Goal: Transaction & Acquisition: Purchase product/service

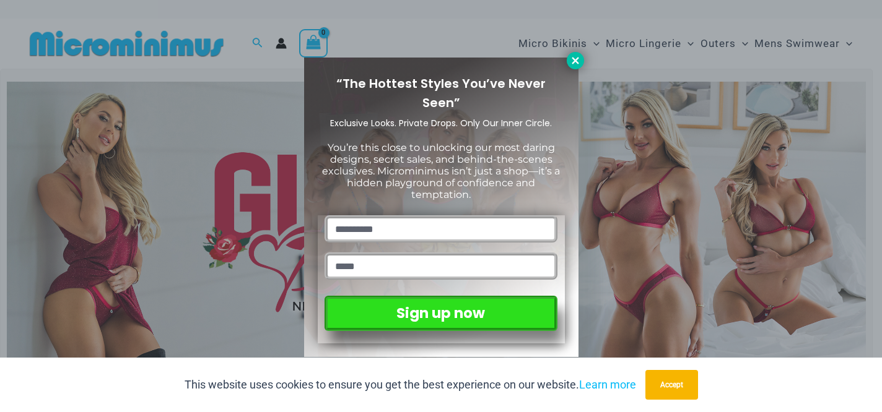
click at [576, 64] on icon at bounding box center [575, 60] width 11 height 11
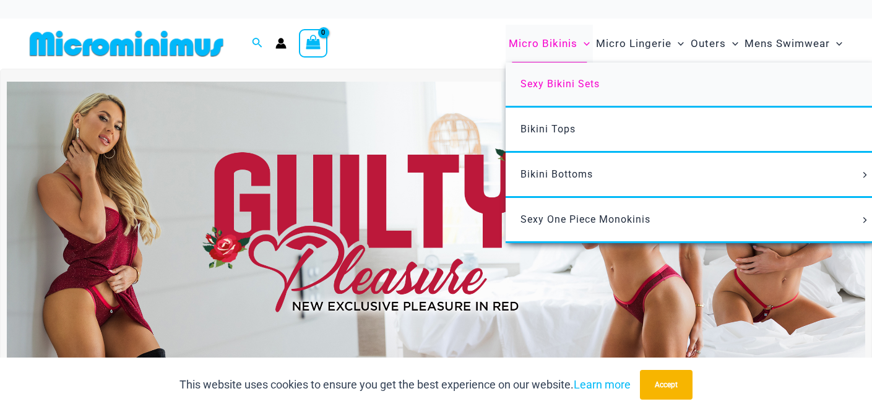
click at [566, 82] on span "Sexy Bikini Sets" at bounding box center [560, 84] width 79 height 12
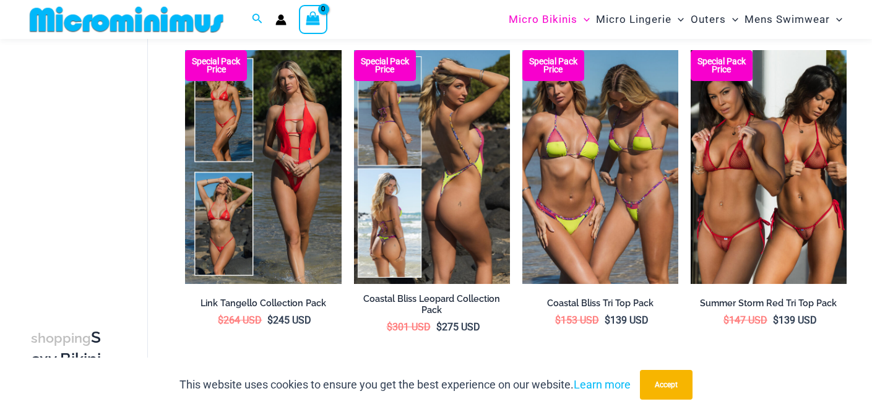
scroll to position [392, 0]
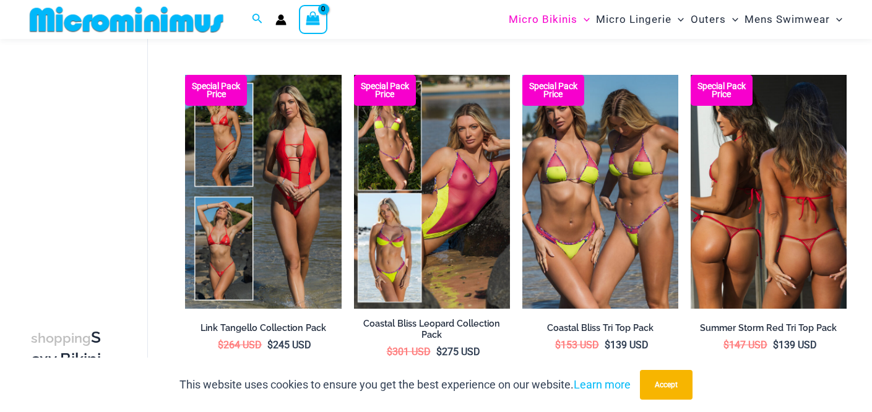
click at [769, 206] on img at bounding box center [769, 192] width 156 height 234
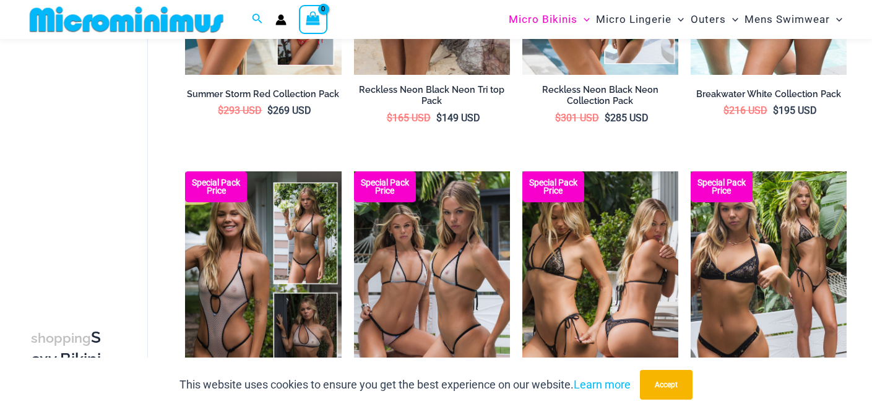
scroll to position [1028, 0]
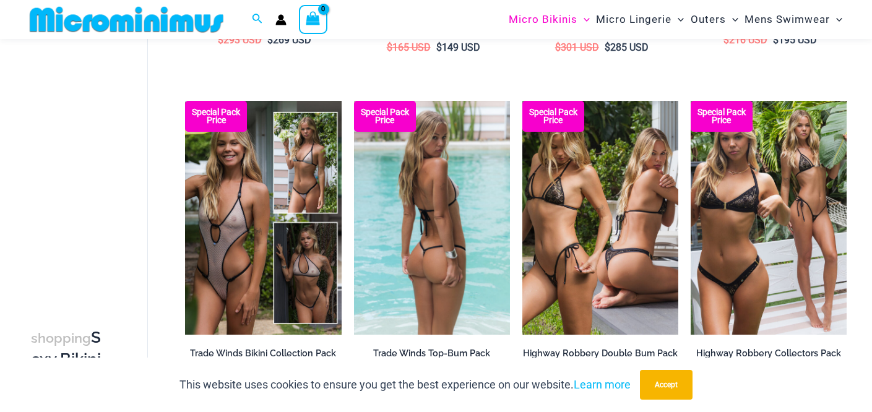
click at [431, 212] on img at bounding box center [432, 218] width 156 height 234
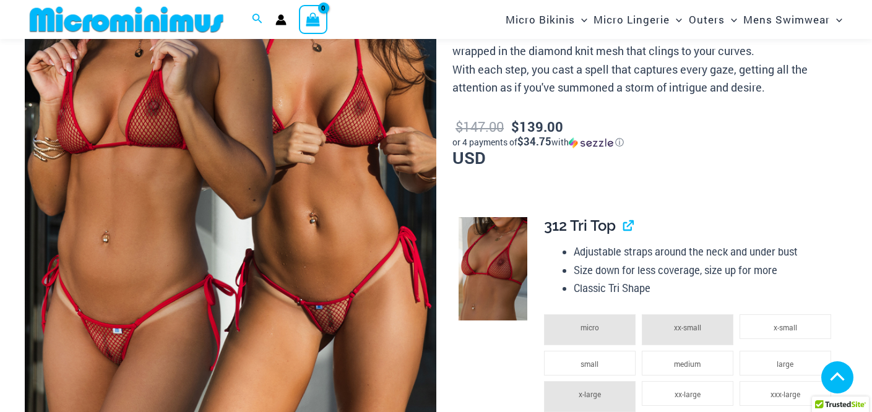
scroll to position [735, 0]
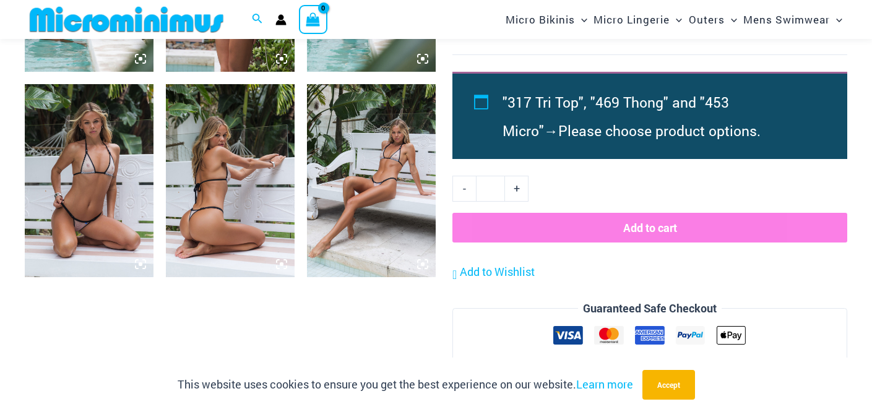
scroll to position [1331, 0]
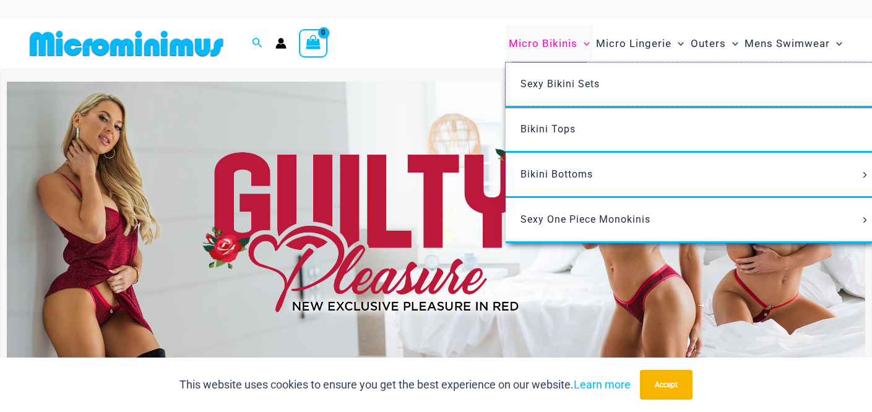
click at [554, 63] on link "Sexy Bikini Sets" at bounding box center [690, 85] width 368 height 45
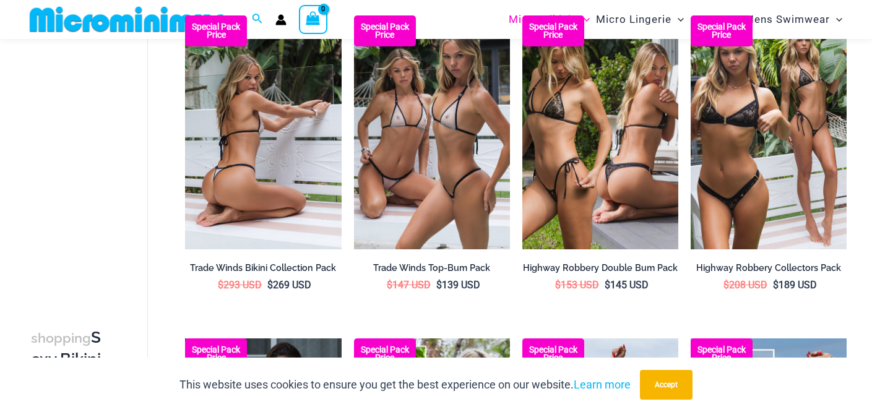
scroll to position [1428, 0]
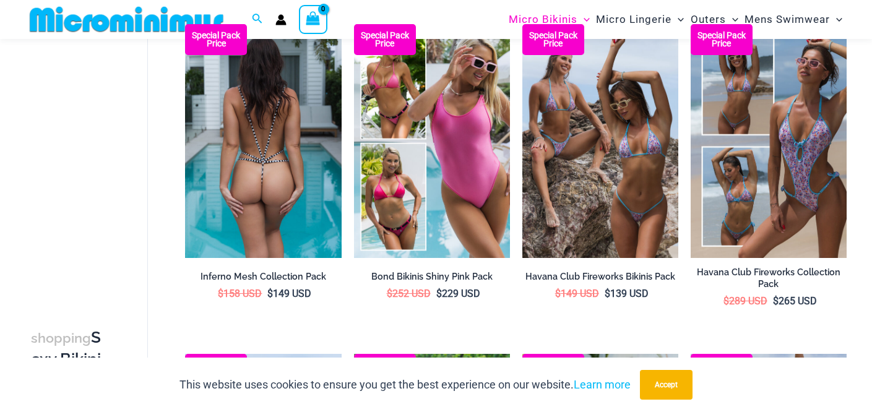
click at [300, 143] on img at bounding box center [263, 141] width 156 height 234
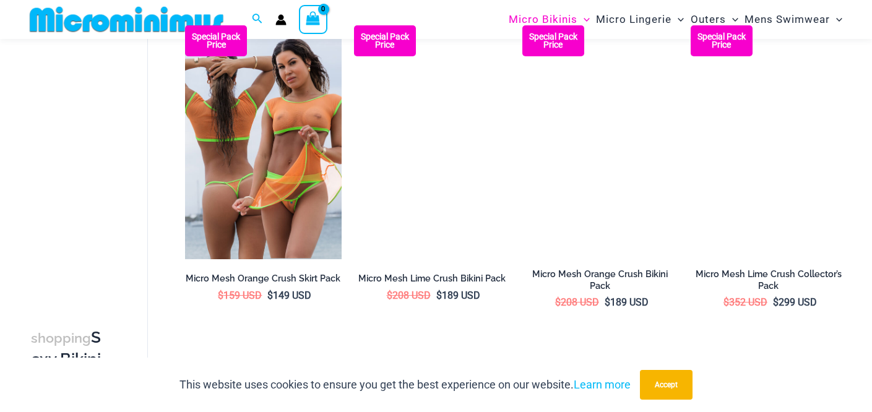
scroll to position [2724, 0]
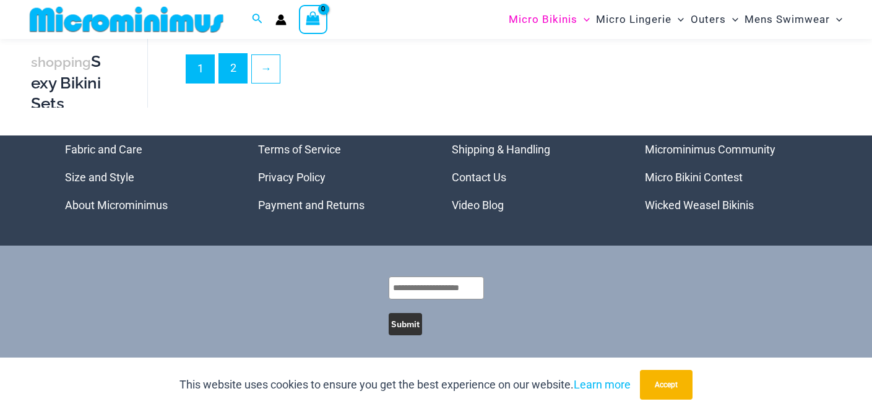
click at [235, 56] on link "2" at bounding box center [233, 68] width 28 height 29
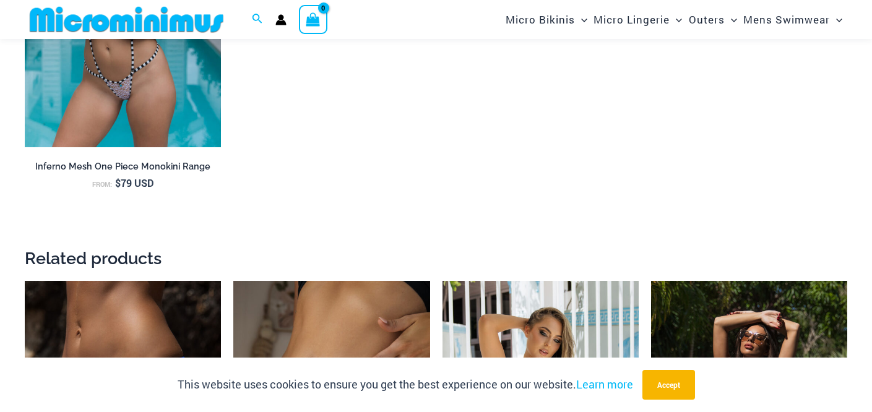
scroll to position [1483, 0]
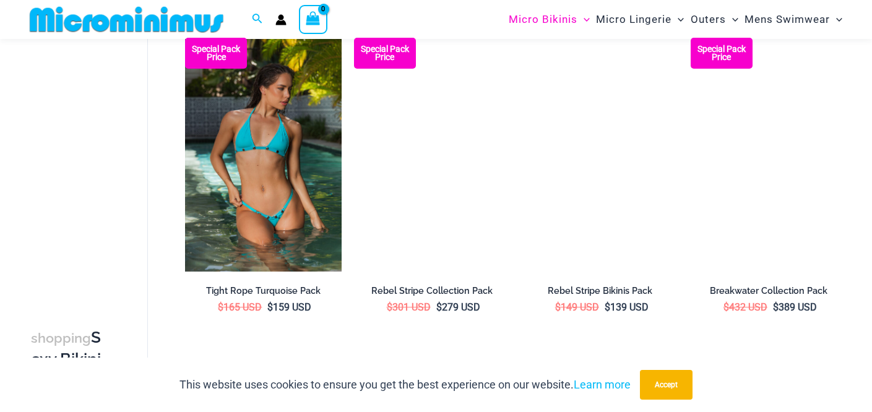
scroll to position [695, 0]
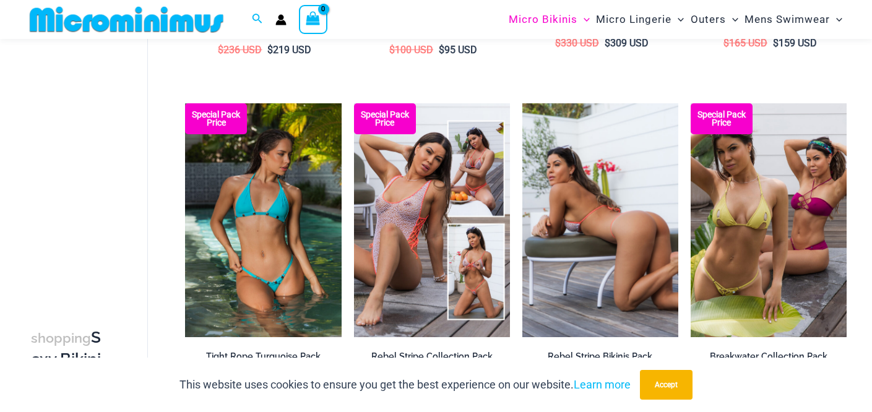
click at [619, 261] on img at bounding box center [600, 220] width 156 height 234
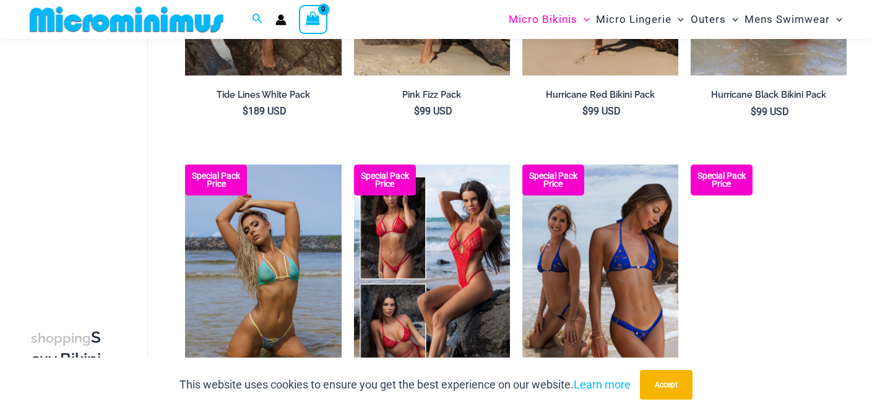
scroll to position [1597, 0]
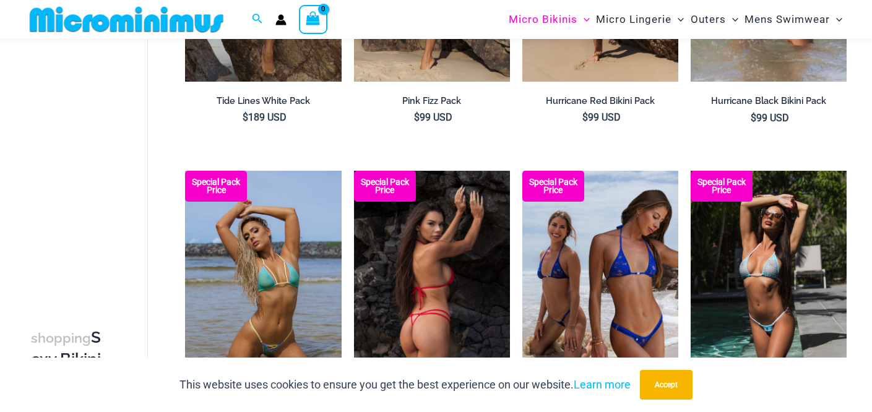
click at [420, 261] on img at bounding box center [432, 288] width 156 height 234
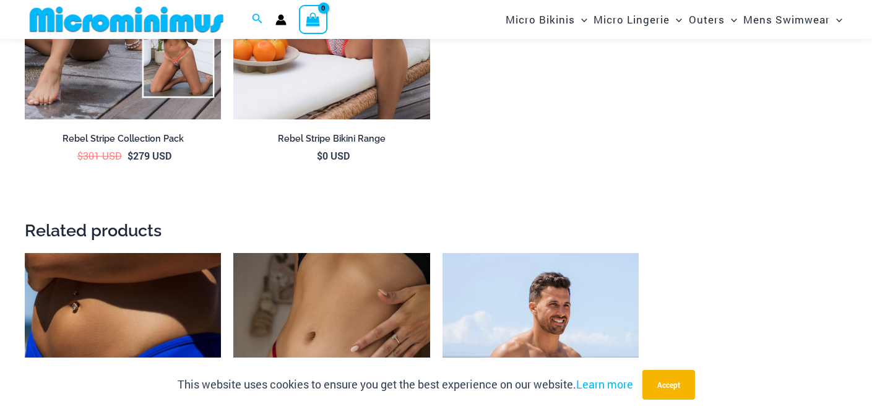
scroll to position [1372, 0]
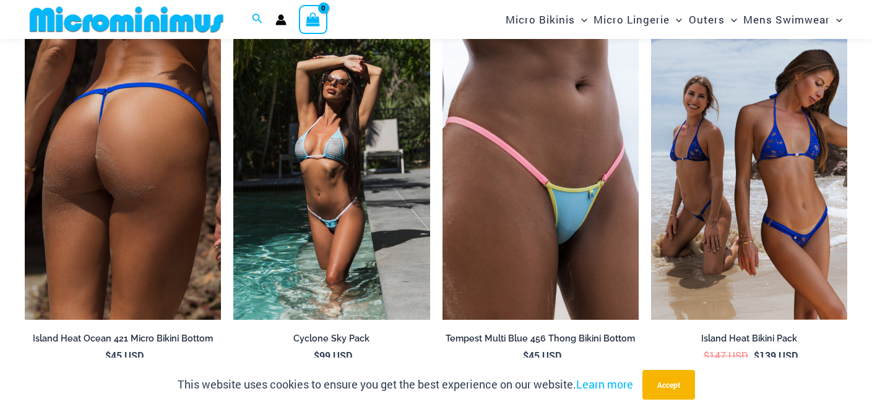
scroll to position [3867, 0]
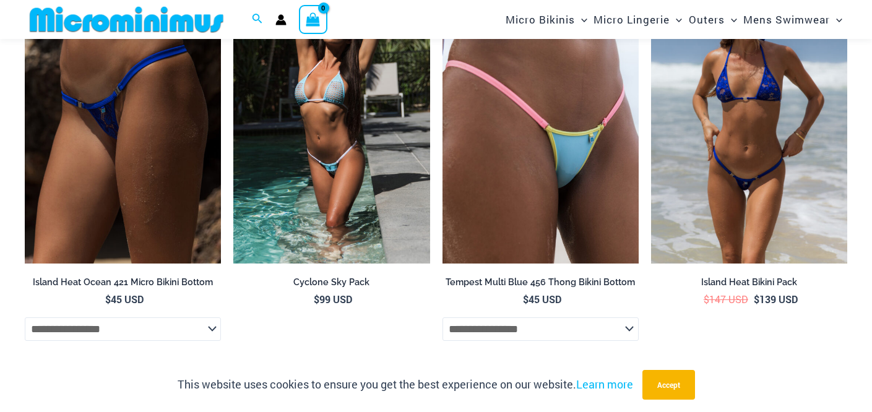
click at [771, 152] on img at bounding box center [749, 116] width 196 height 295
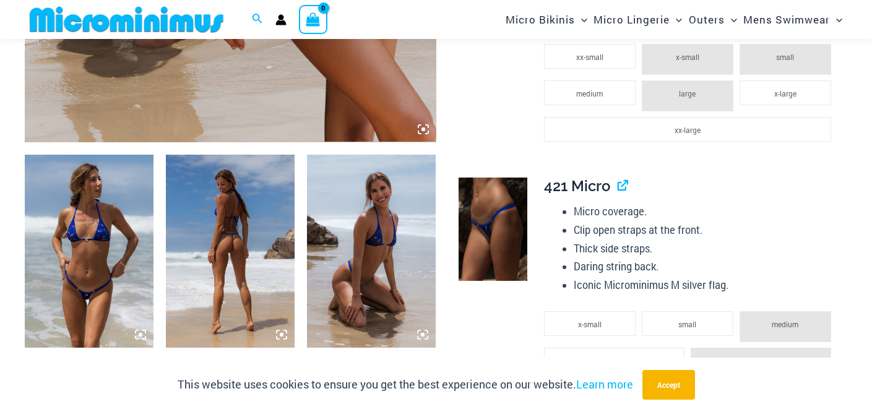
scroll to position [714, 0]
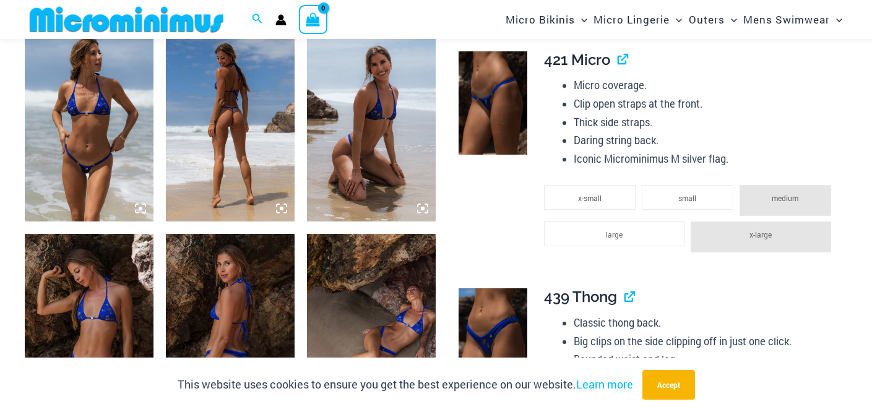
click at [144, 208] on icon at bounding box center [140, 208] width 11 height 11
